Goal: Communication & Community: Ask a question

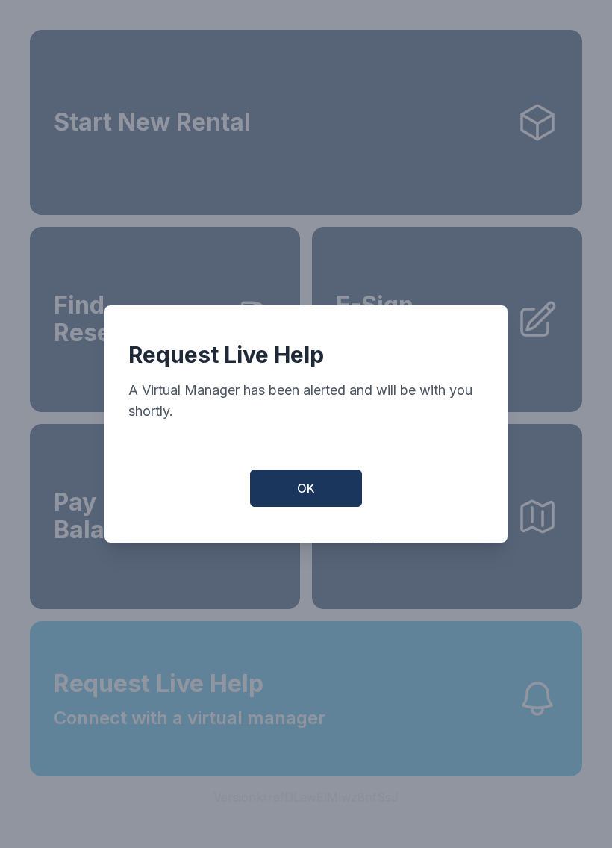
click at [301, 487] on span "OK" at bounding box center [306, 488] width 18 height 18
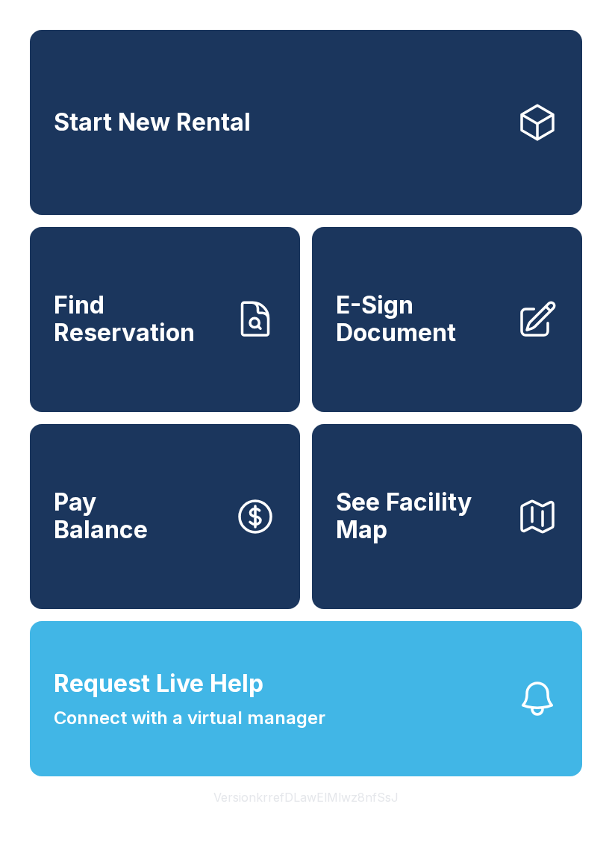
click at [249, 731] on span "Connect with a virtual manager" at bounding box center [190, 717] width 272 height 27
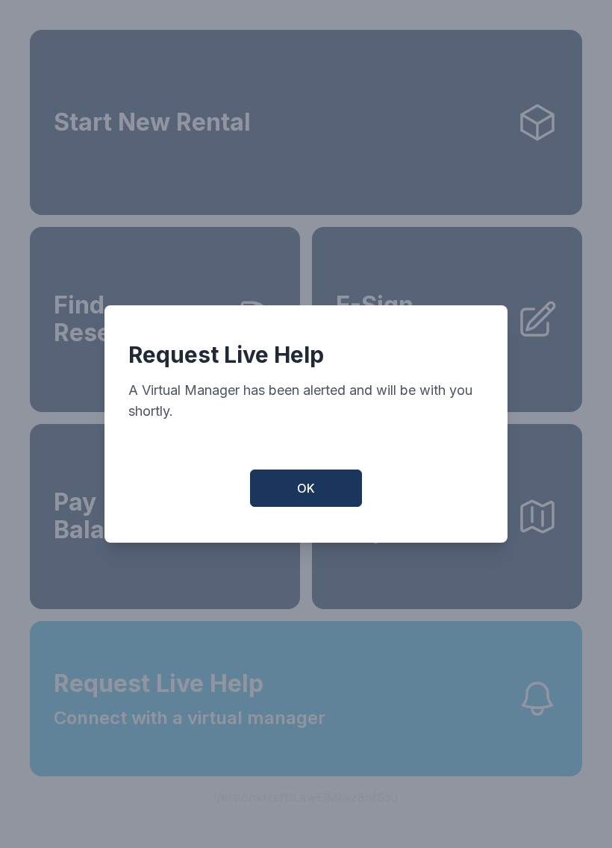
click at [295, 501] on button "OK" at bounding box center [306, 487] width 112 height 37
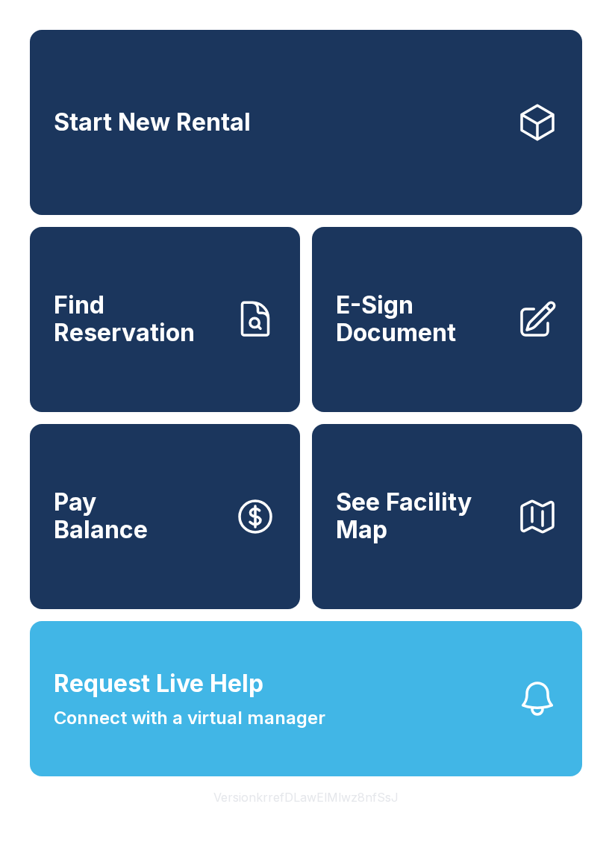
click at [217, 731] on span "Connect with a virtual manager" at bounding box center [190, 717] width 272 height 27
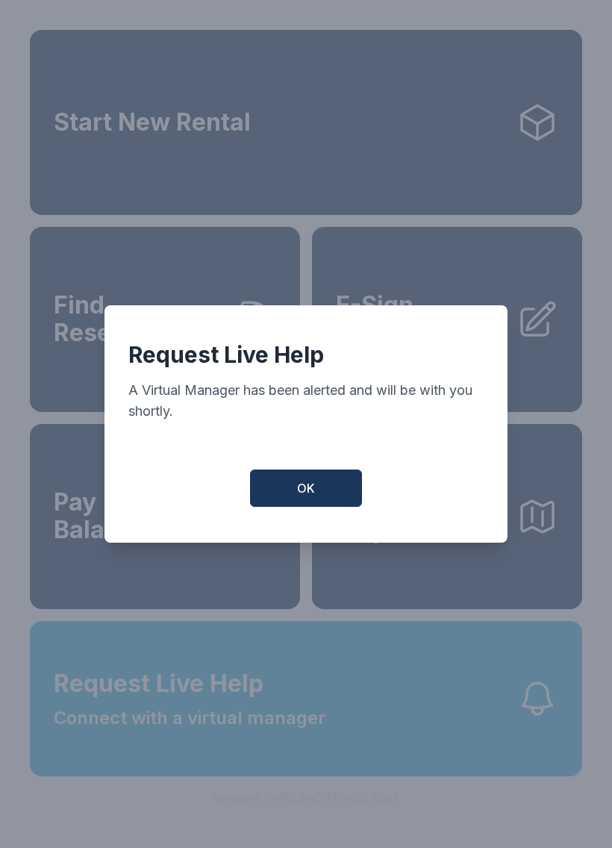
click at [314, 495] on span "OK" at bounding box center [306, 488] width 18 height 18
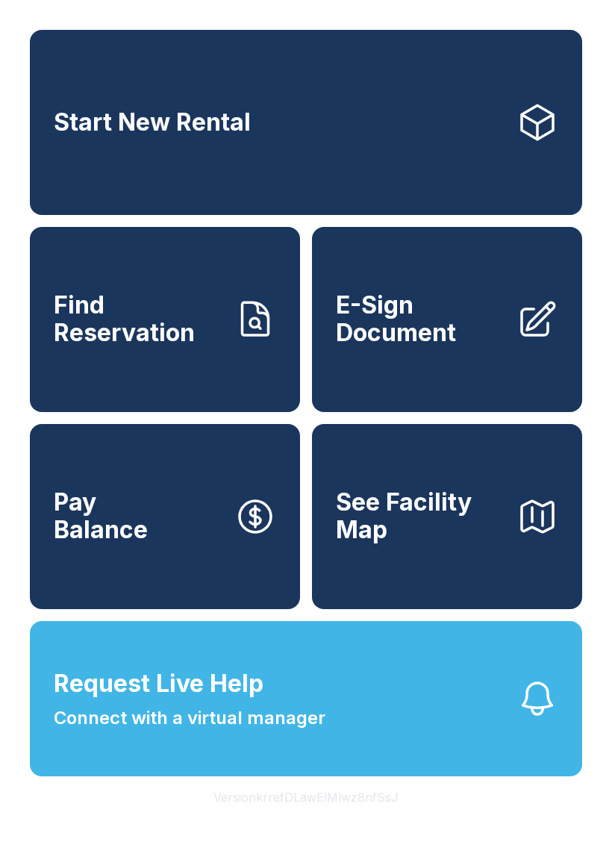
click at [235, 731] on span "Connect with a virtual manager" at bounding box center [190, 717] width 272 height 27
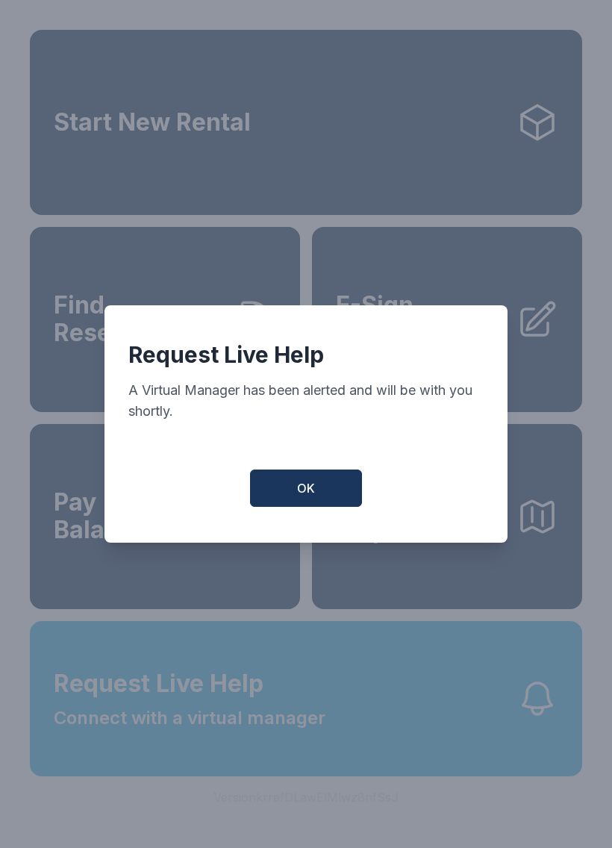
click at [296, 507] on button "OK" at bounding box center [306, 487] width 112 height 37
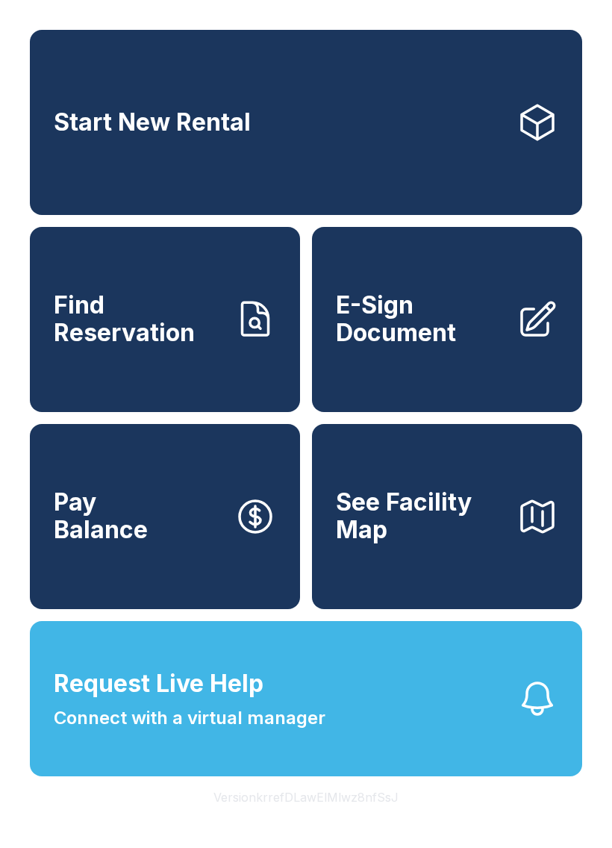
click at [225, 701] on span "Request Live Help" at bounding box center [159, 683] width 210 height 36
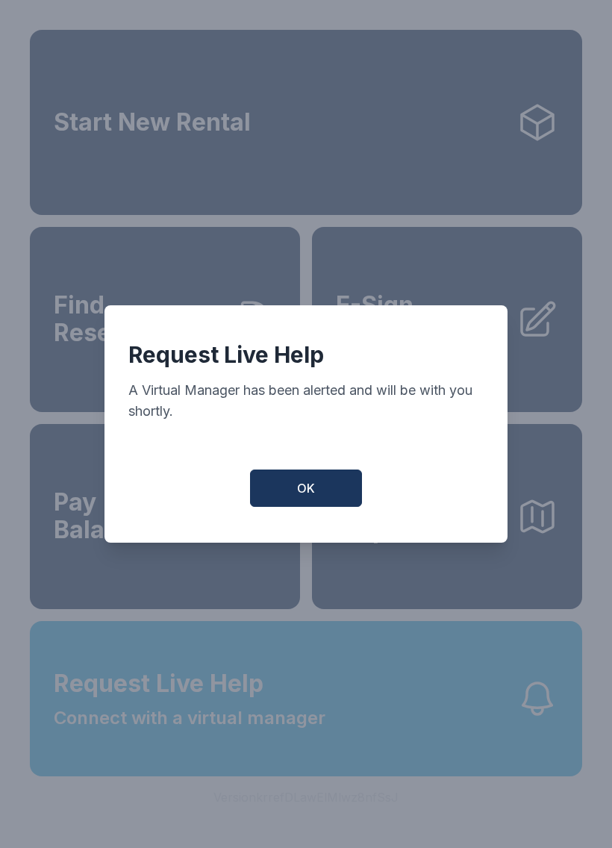
click at [301, 496] on span "OK" at bounding box center [306, 488] width 18 height 18
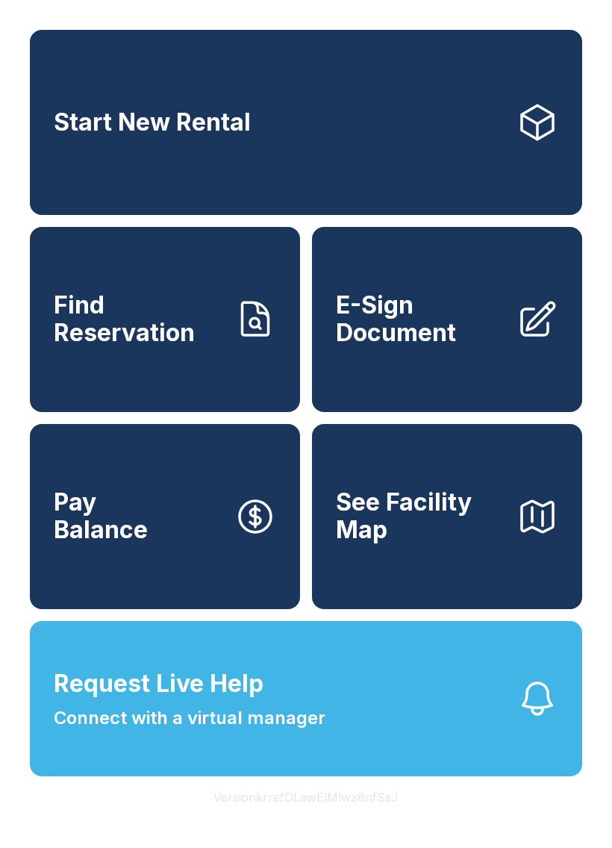
click at [234, 731] on span "Connect with a virtual manager" at bounding box center [190, 717] width 272 height 27
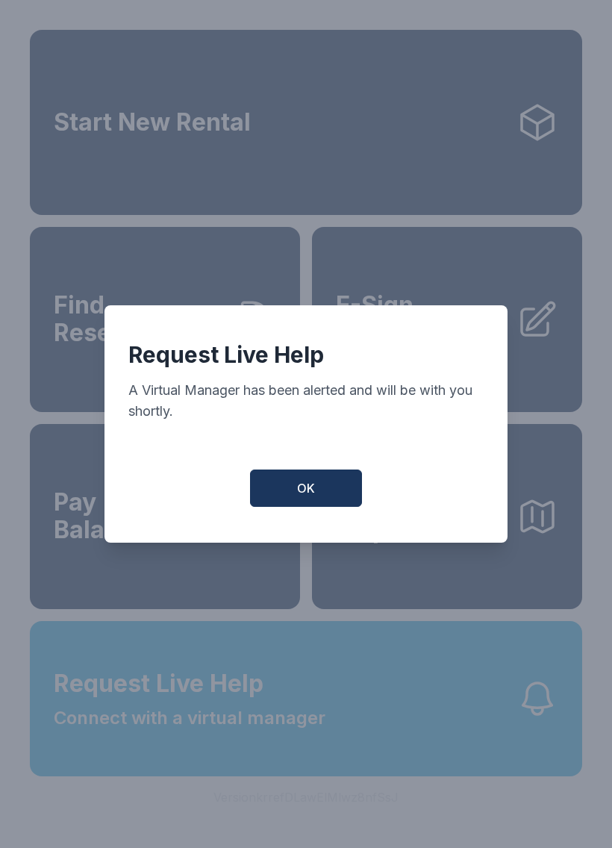
click at [304, 497] on span "OK" at bounding box center [306, 488] width 18 height 18
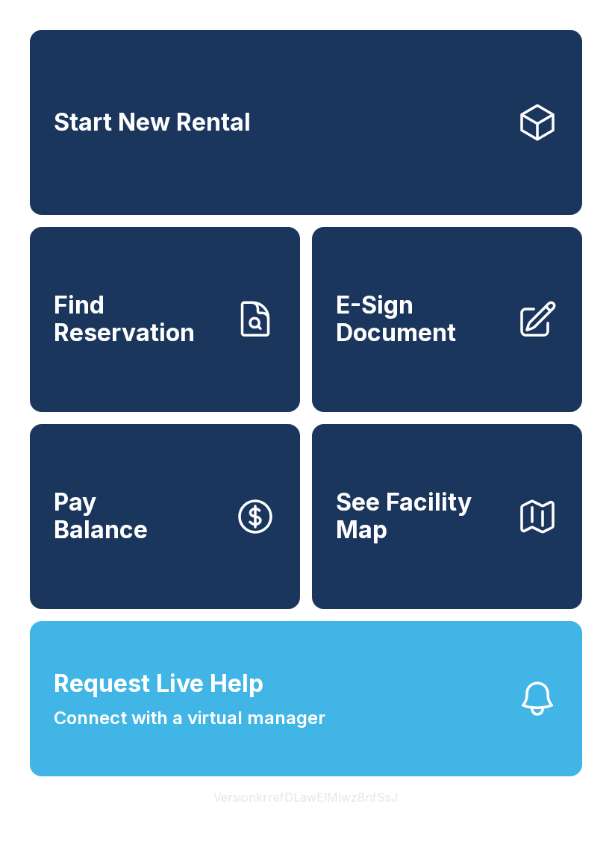
click at [298, 716] on span "Request Live Help Connect with a virtual manager" at bounding box center [190, 698] width 272 height 66
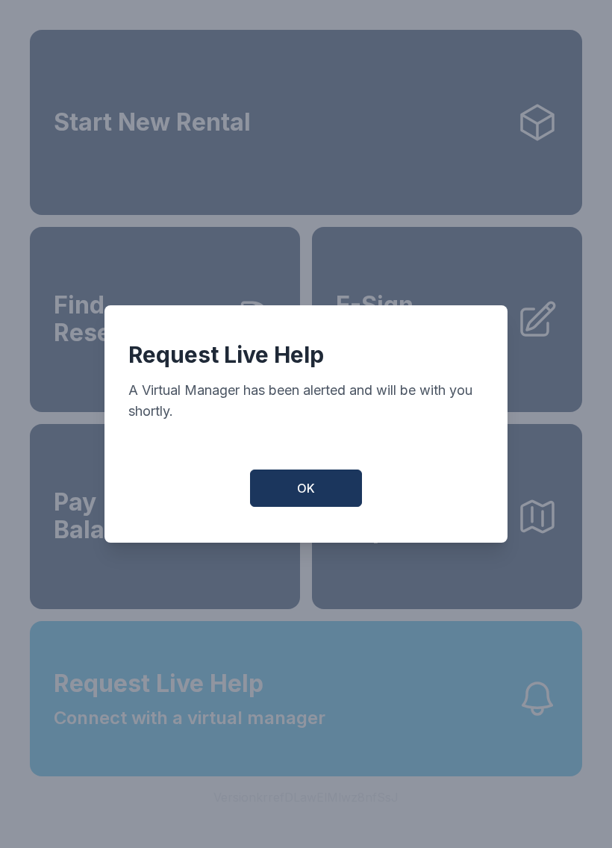
click at [305, 493] on span "OK" at bounding box center [306, 488] width 18 height 18
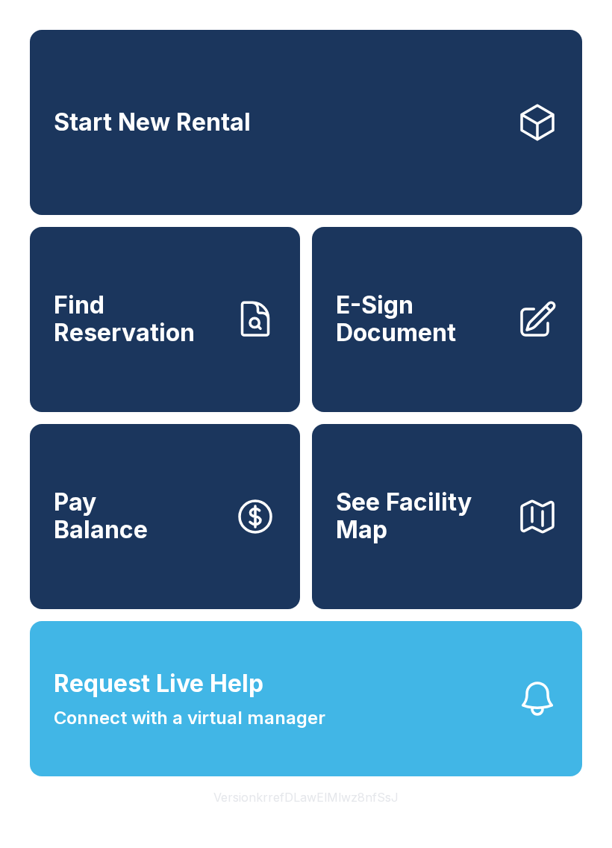
click at [357, 730] on button "Request Live Help Connect with a virtual manager" at bounding box center [306, 698] width 552 height 155
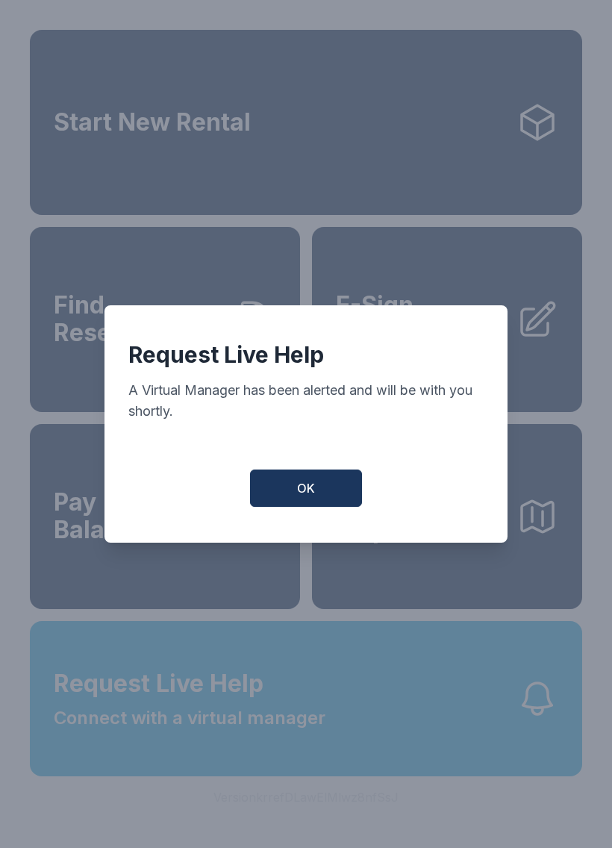
click at [326, 493] on button "OK" at bounding box center [306, 487] width 112 height 37
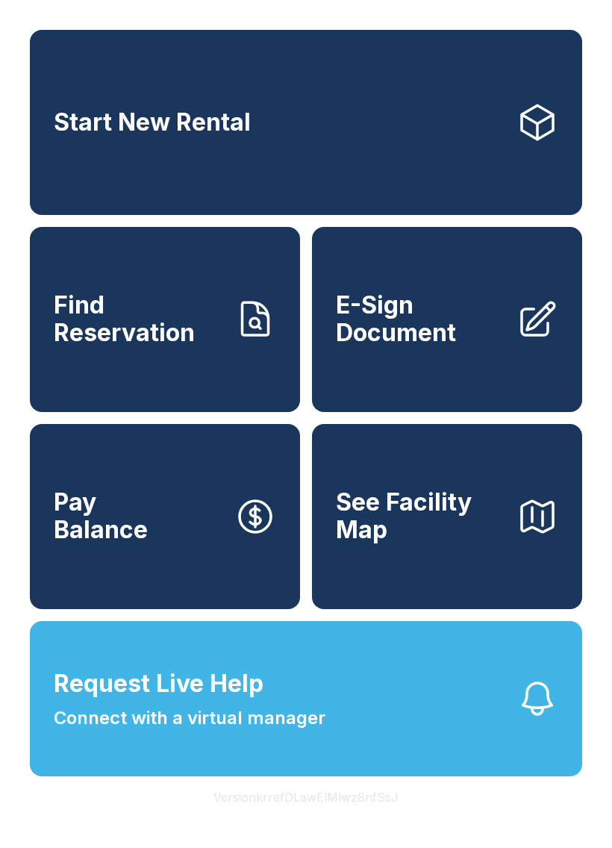
click at [343, 715] on button "Request Live Help Connect with a virtual manager" at bounding box center [306, 698] width 552 height 155
